Goal: Information Seeking & Learning: Learn about a topic

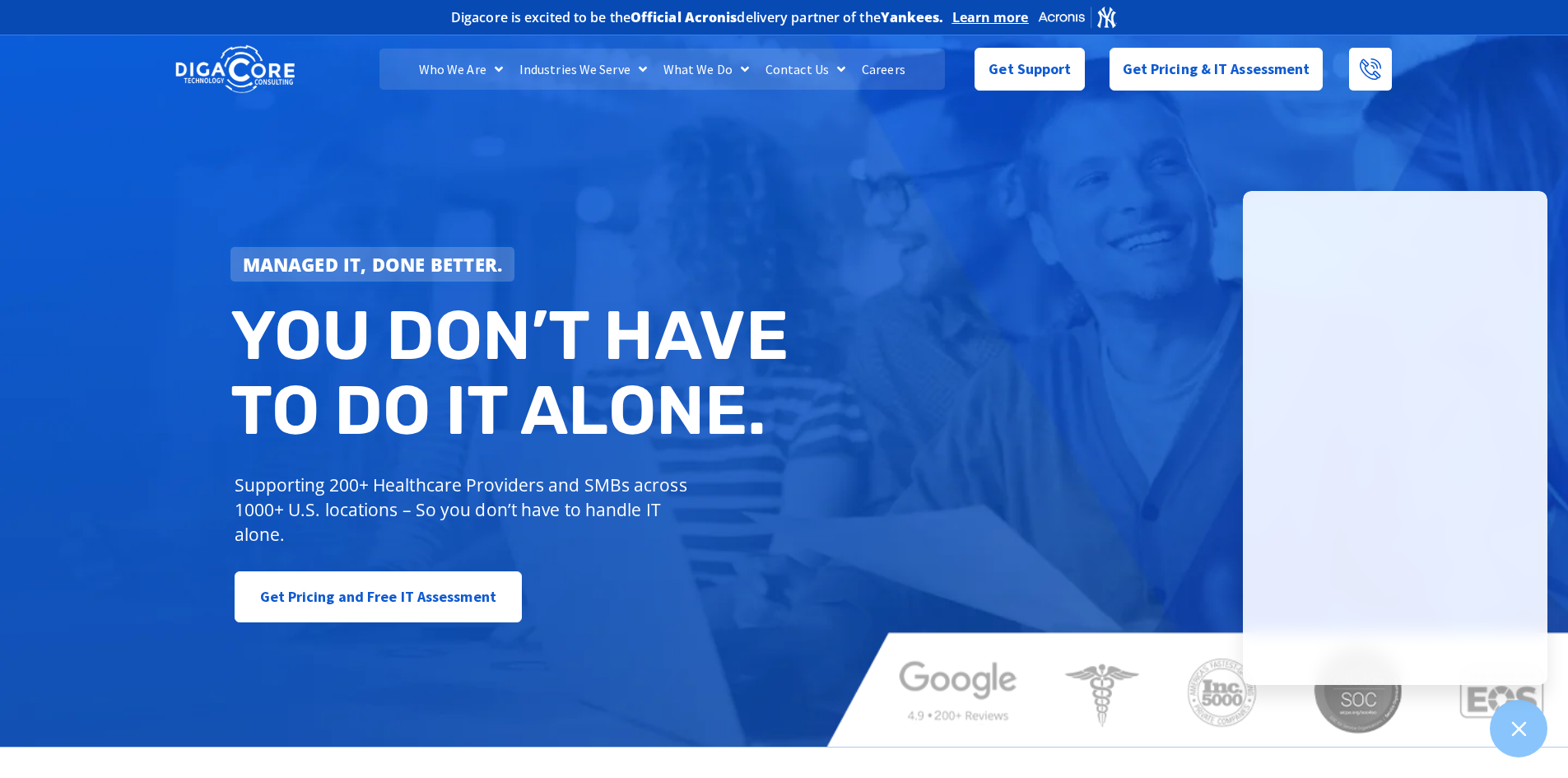
click at [989, 422] on div "Managed IT, done better. You don’t have to do IT alone. Supporting 200+ Healthc…" at bounding box center [784, 388] width 1568 height 715
click at [1095, 211] on div "Managed IT, done better. You don’t have to do IT alone. Supporting 200+ Healthc…" at bounding box center [784, 388] width 1568 height 715
click at [913, 406] on div "Managed IT, done better. You don’t have to do IT alone. Supporting 200+ Healthc…" at bounding box center [784, 388] width 1568 height 715
click at [1524, 727] on icon at bounding box center [1518, 728] width 21 height 21
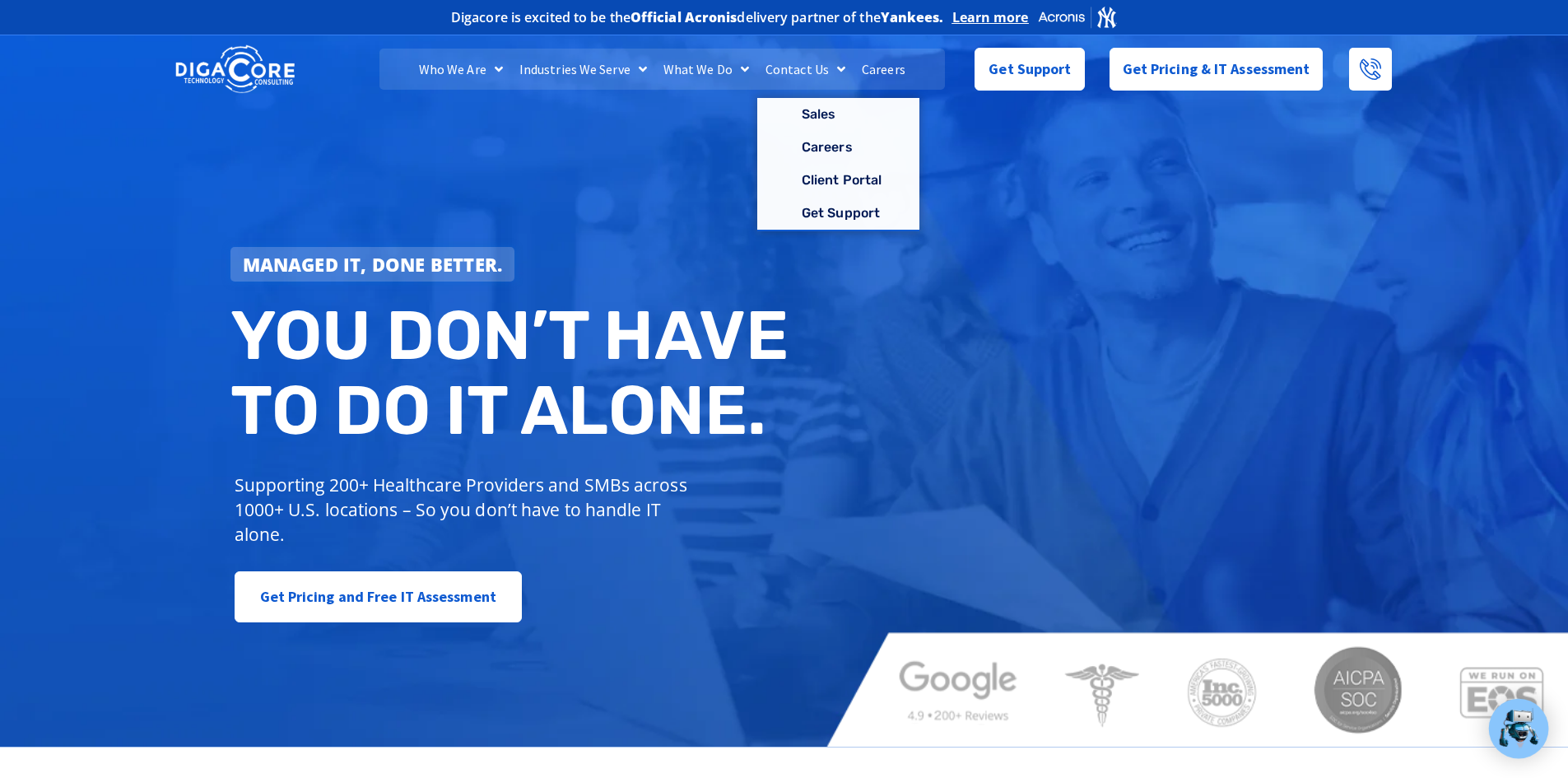
click at [876, 73] on link "Careers" at bounding box center [884, 68] width 60 height 41
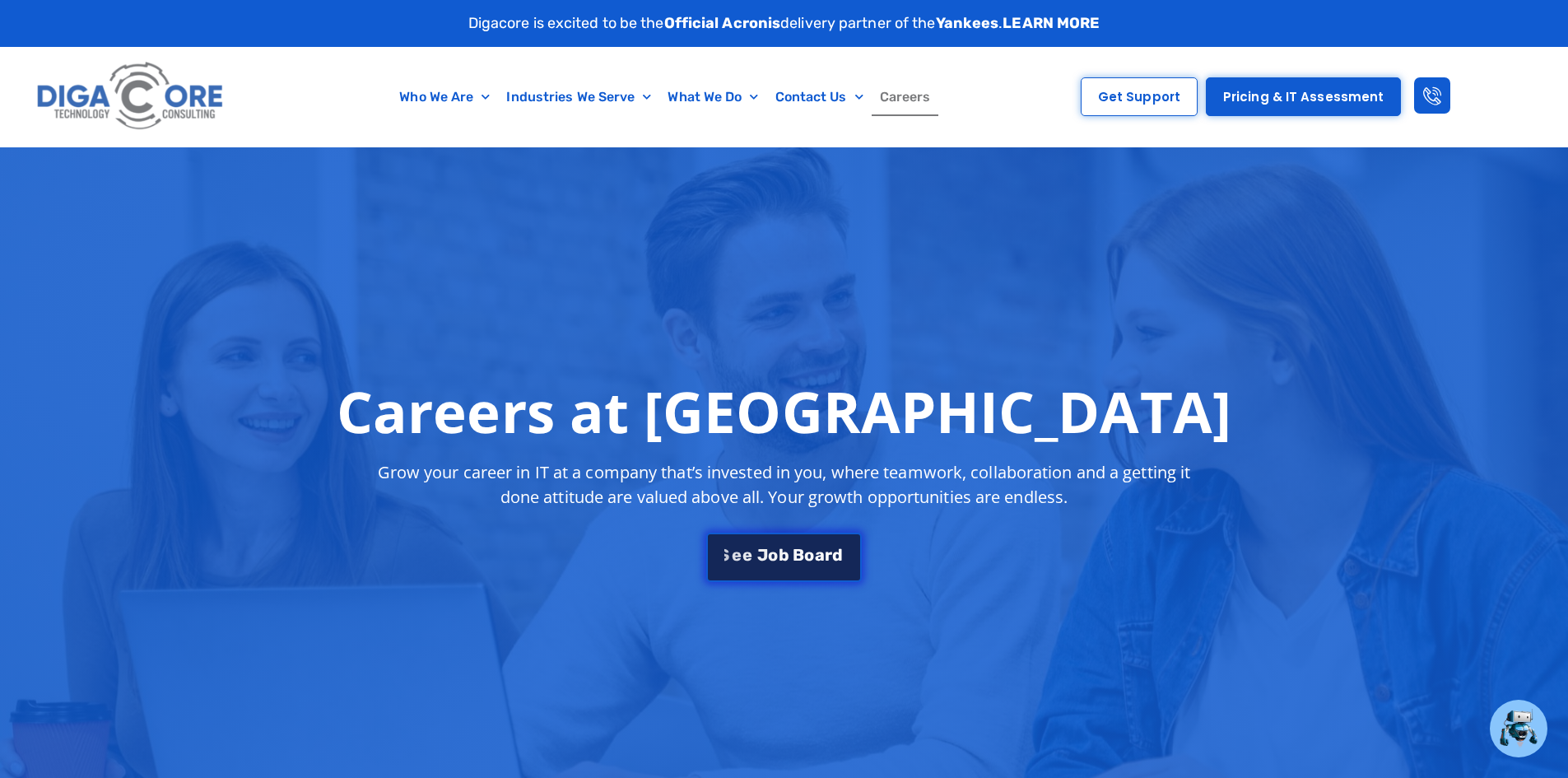
click at [764, 564] on link "S e e J [PERSON_NAME]" at bounding box center [784, 555] width 155 height 49
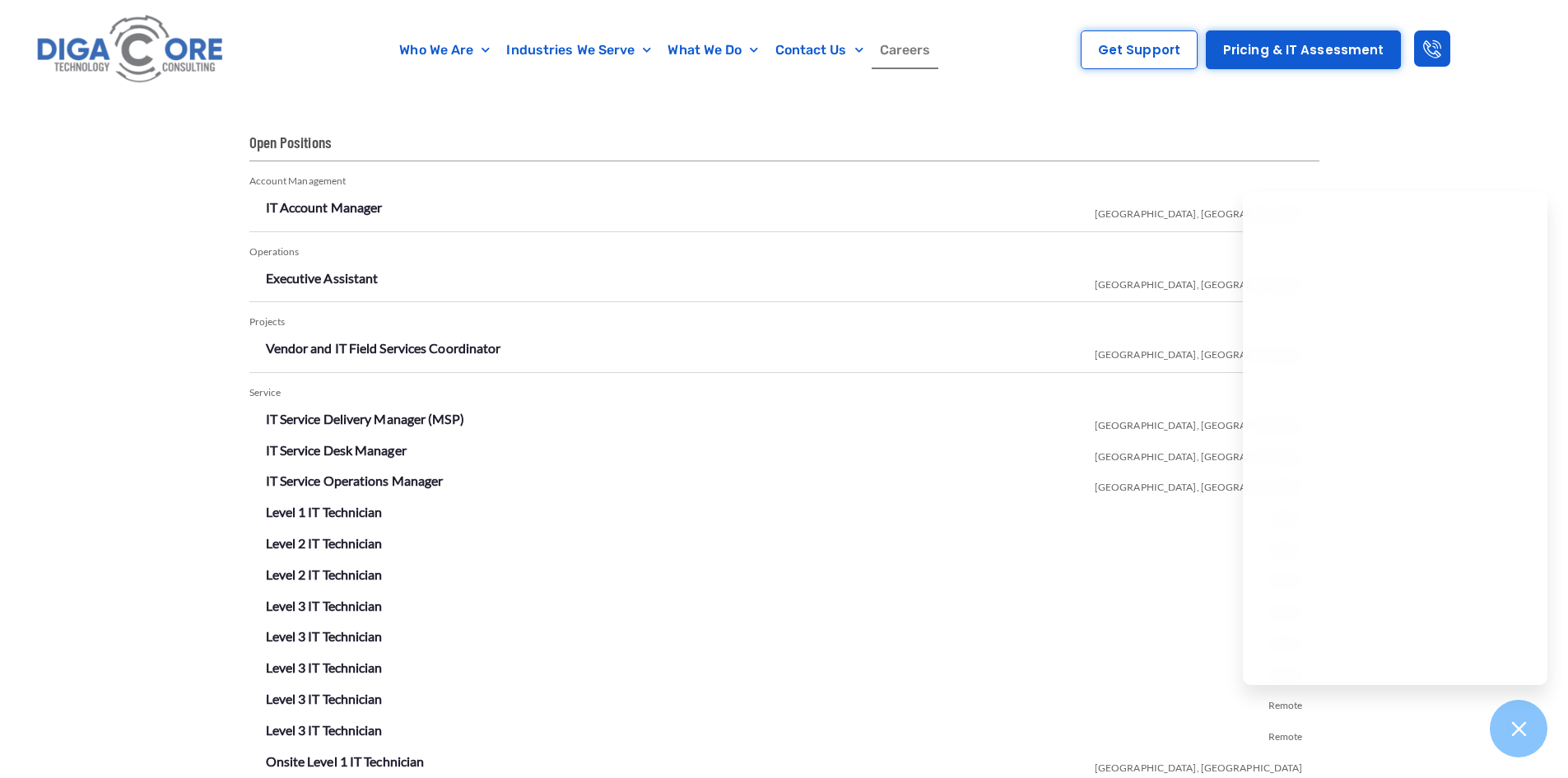
scroll to position [2899, 0]
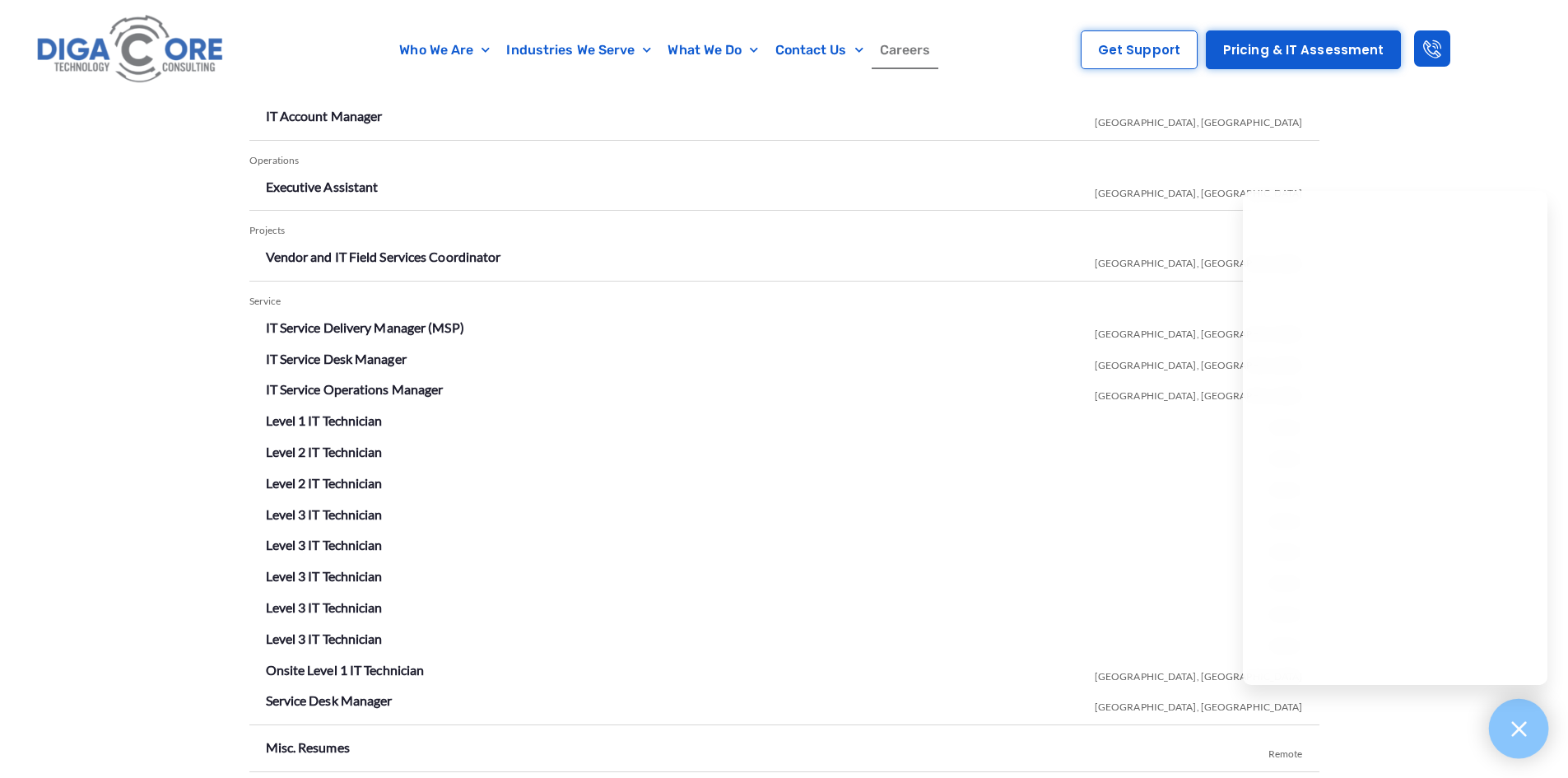
click at [1512, 734] on icon at bounding box center [1518, 728] width 21 height 21
click at [159, 397] on div "Open Positions Account Management IT Account Manager [GEOGRAPHIC_DATA], [GEOGRA…" at bounding box center [784, 422] width 1568 height 845
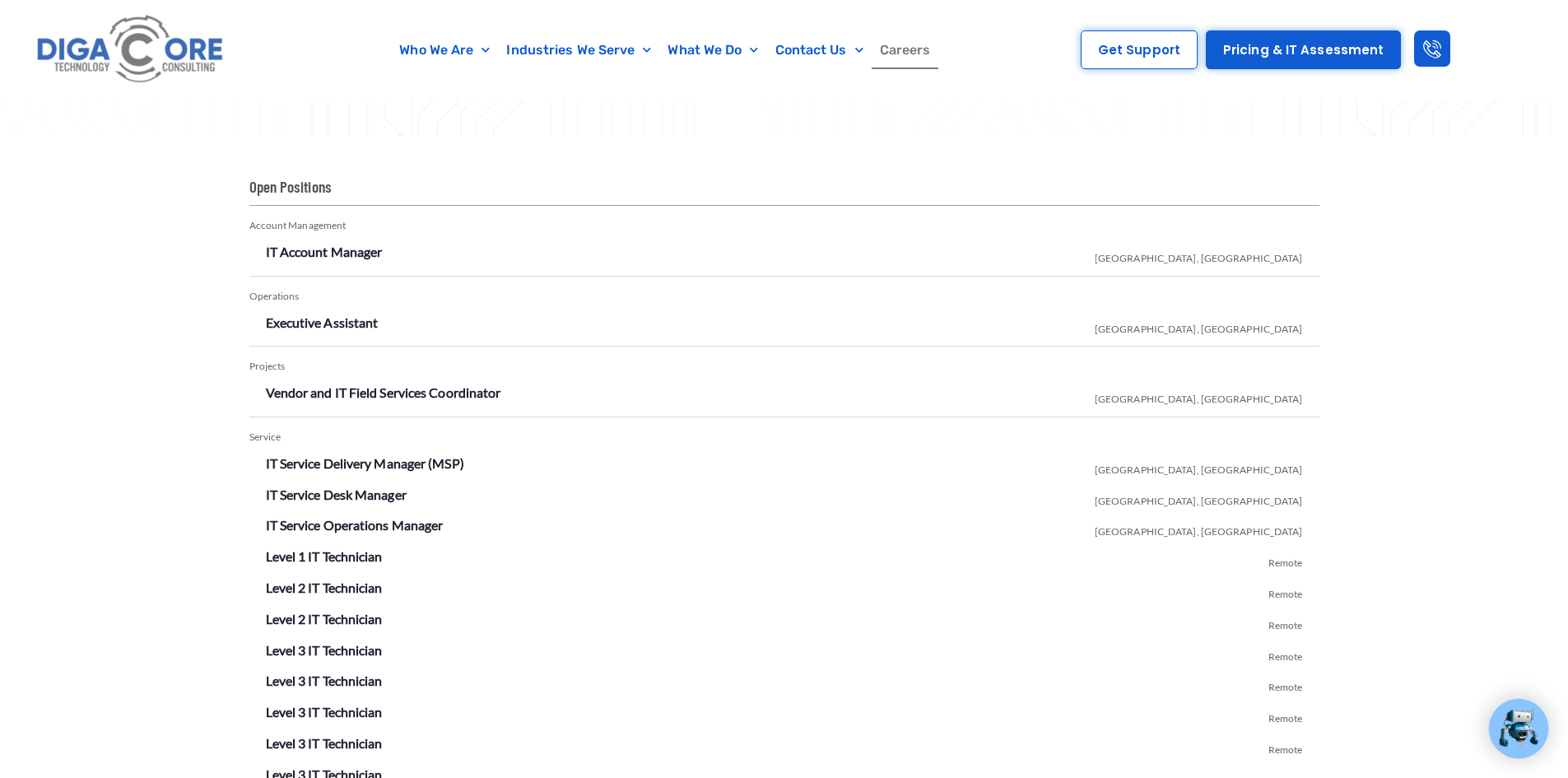
scroll to position [2753, 0]
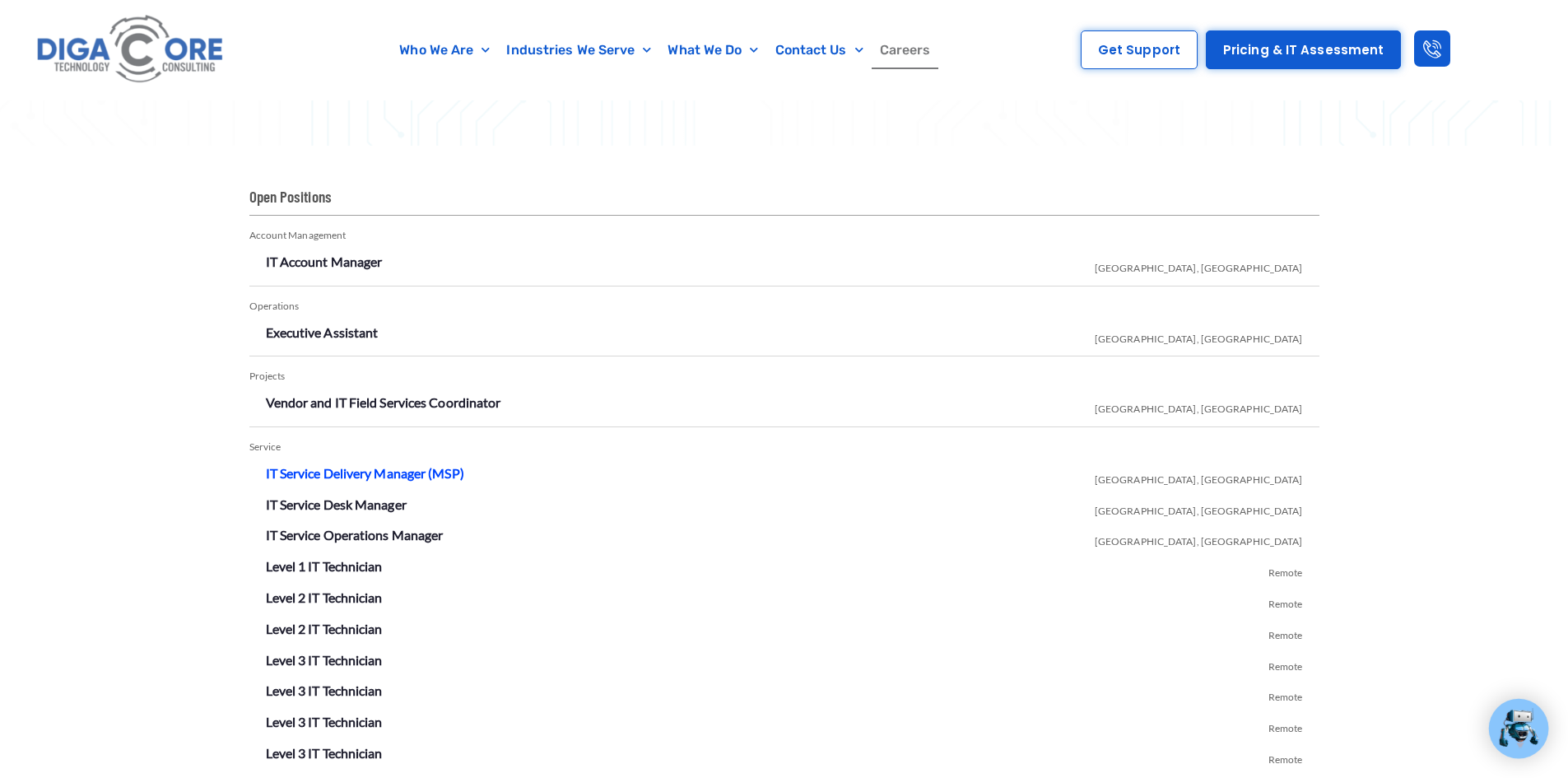
click at [384, 466] on link "IT Service Delivery Manager (MSP)" at bounding box center [365, 473] width 199 height 15
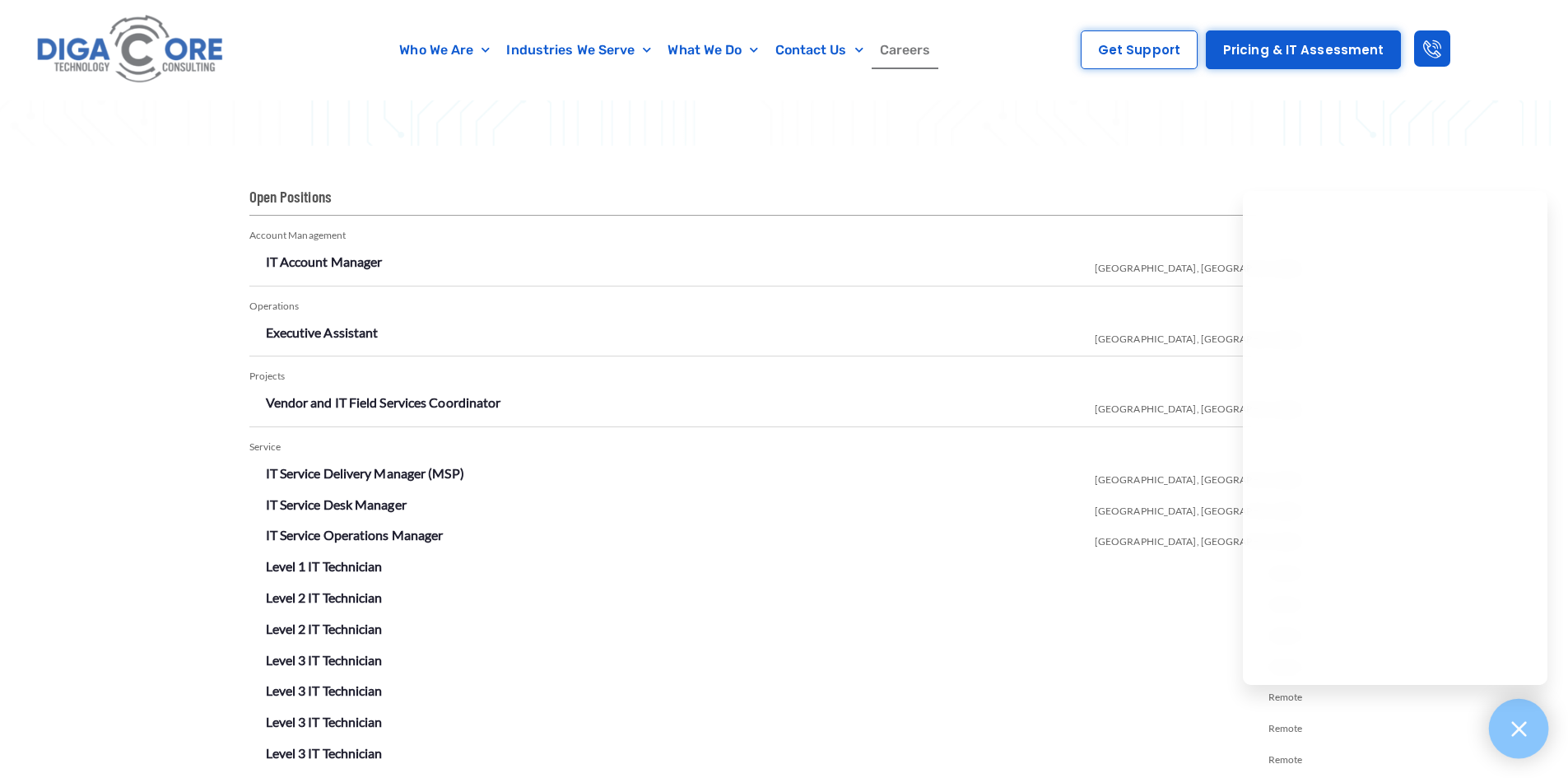
click at [1510, 724] on icon at bounding box center [1518, 728] width 21 height 21
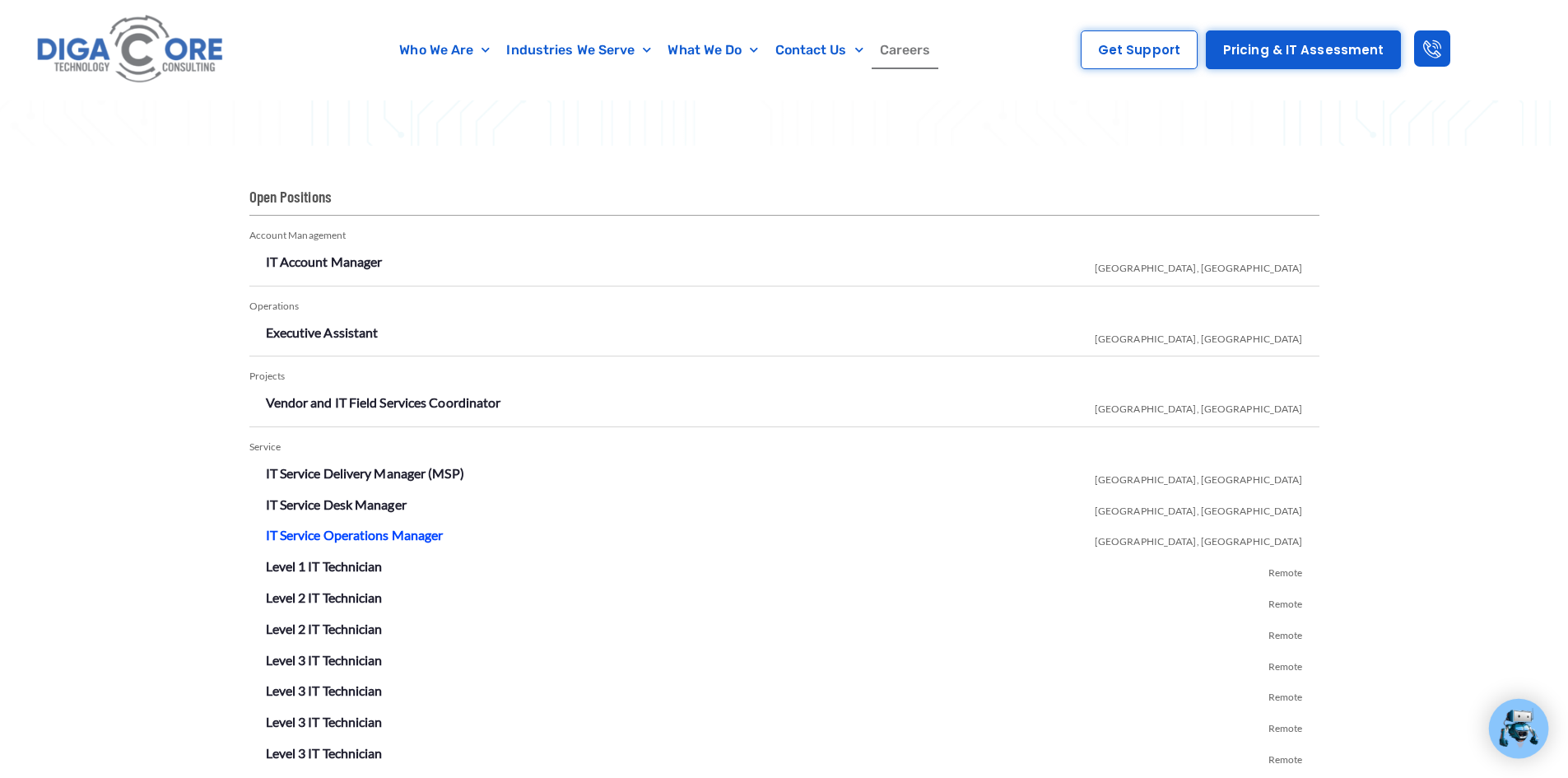
click at [361, 537] on link "IT Service Operations Manager" at bounding box center [354, 534] width 178 height 15
